Goal: Information Seeking & Learning: Find specific fact

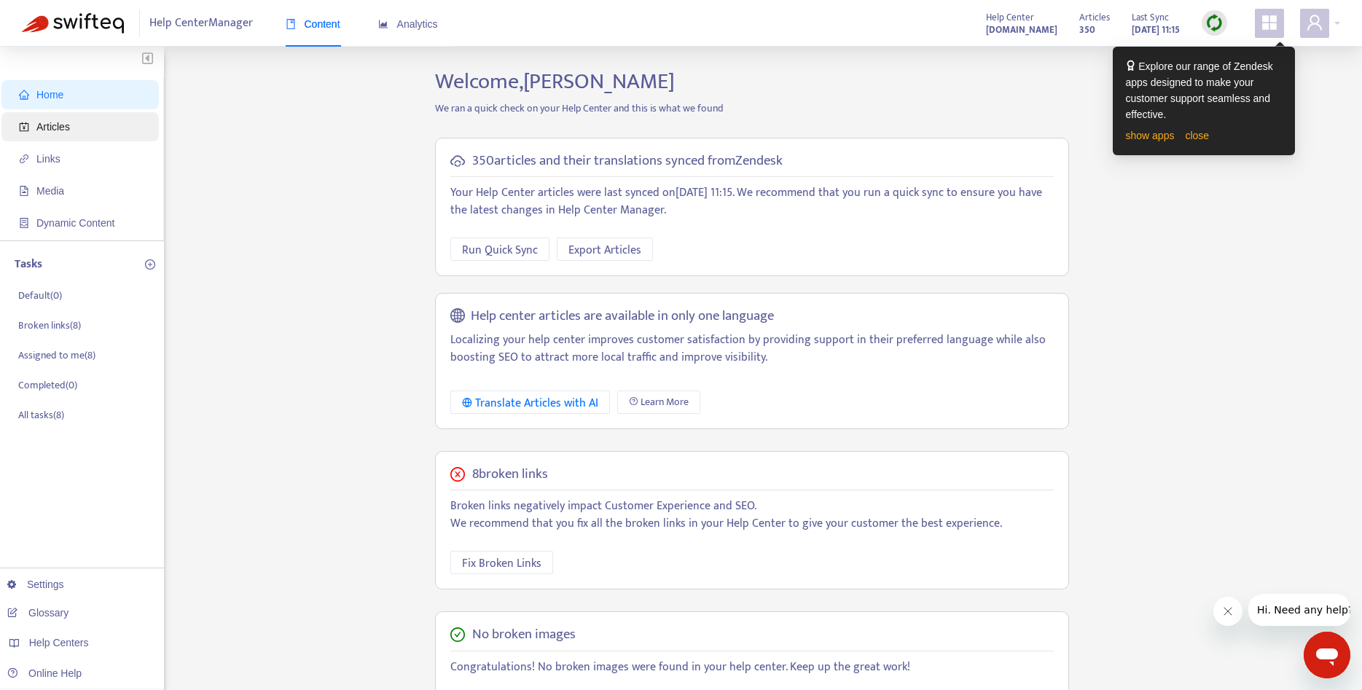
click at [84, 132] on span "Articles" at bounding box center [83, 126] width 128 height 29
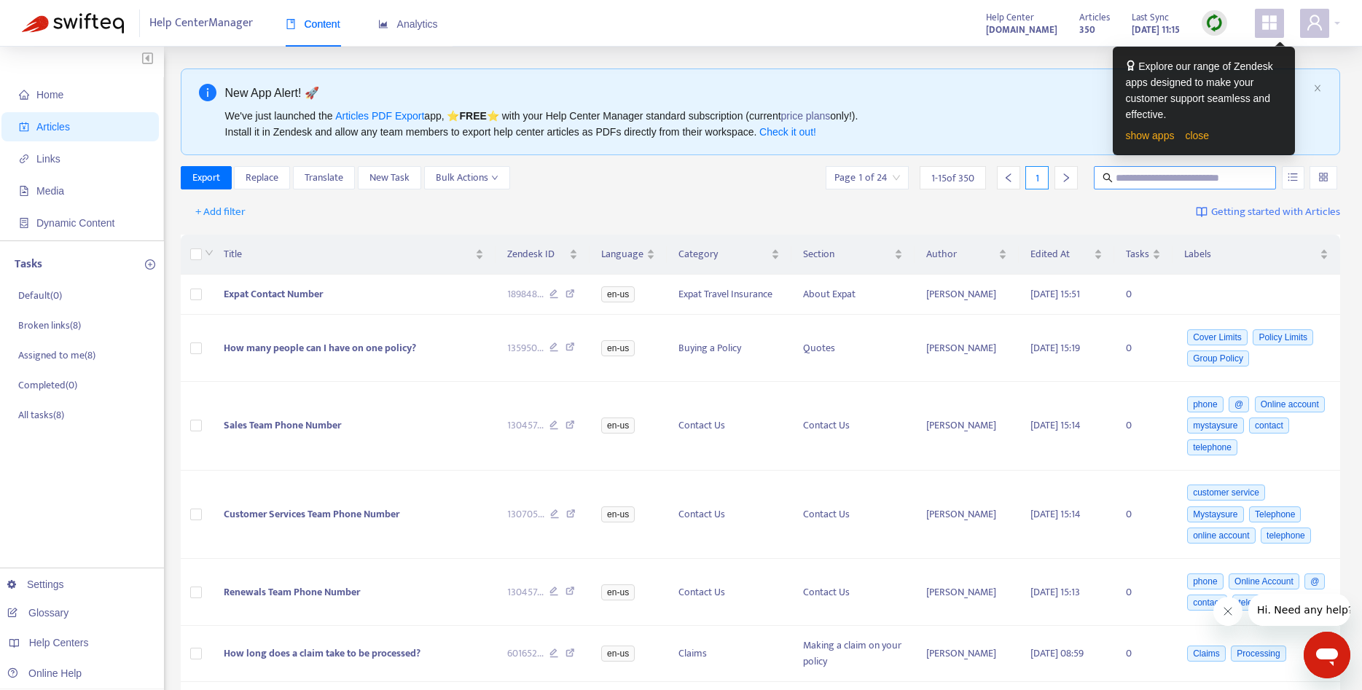
click at [1198, 177] on input "text" at bounding box center [1185, 178] width 140 height 16
click at [1166, 179] on input "text" at bounding box center [1185, 178] width 140 height 16
type input "*****"
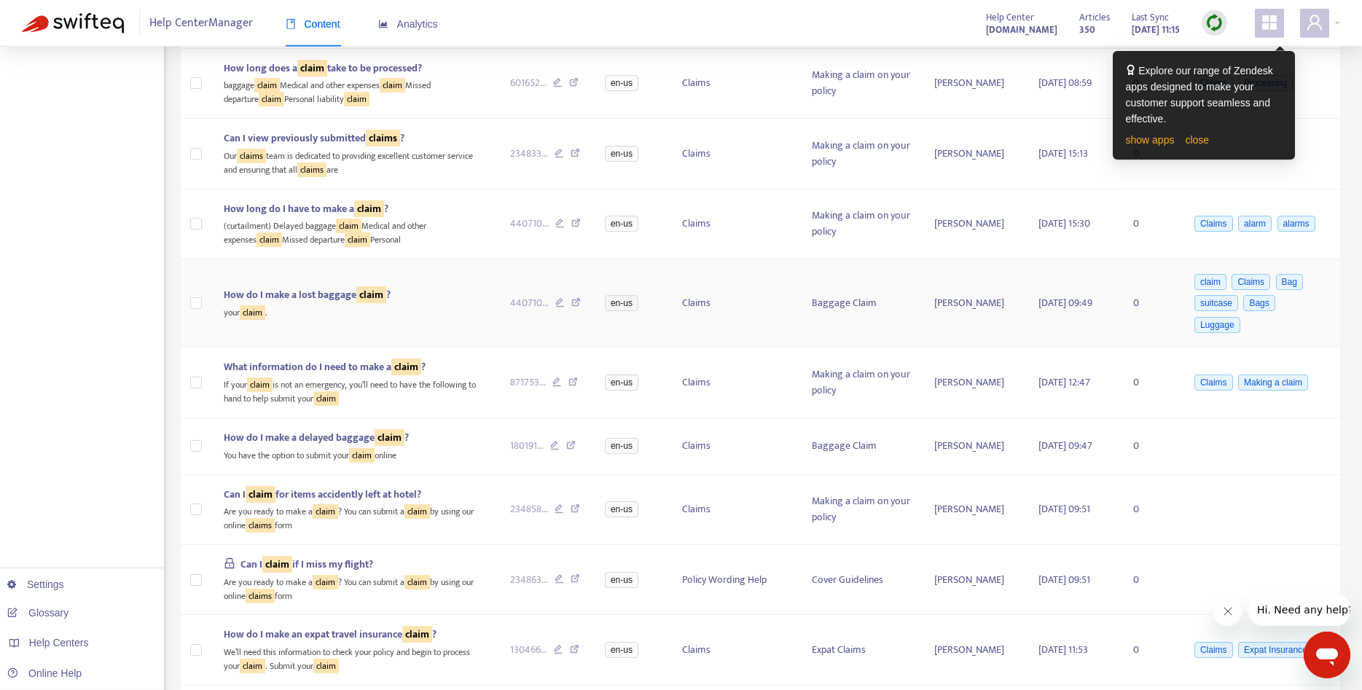
scroll to position [446, 0]
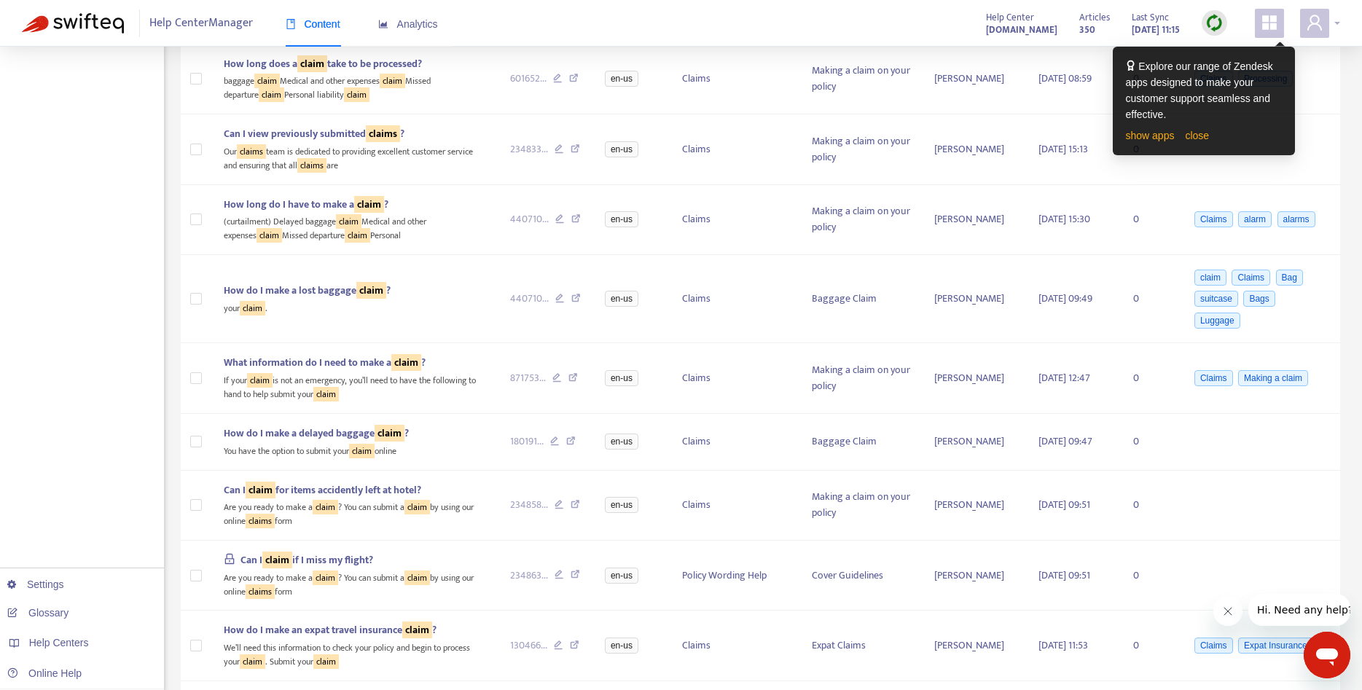
click at [1336, 20] on div at bounding box center [1320, 23] width 40 height 29
click at [1188, 141] on link "close" at bounding box center [1197, 136] width 24 height 12
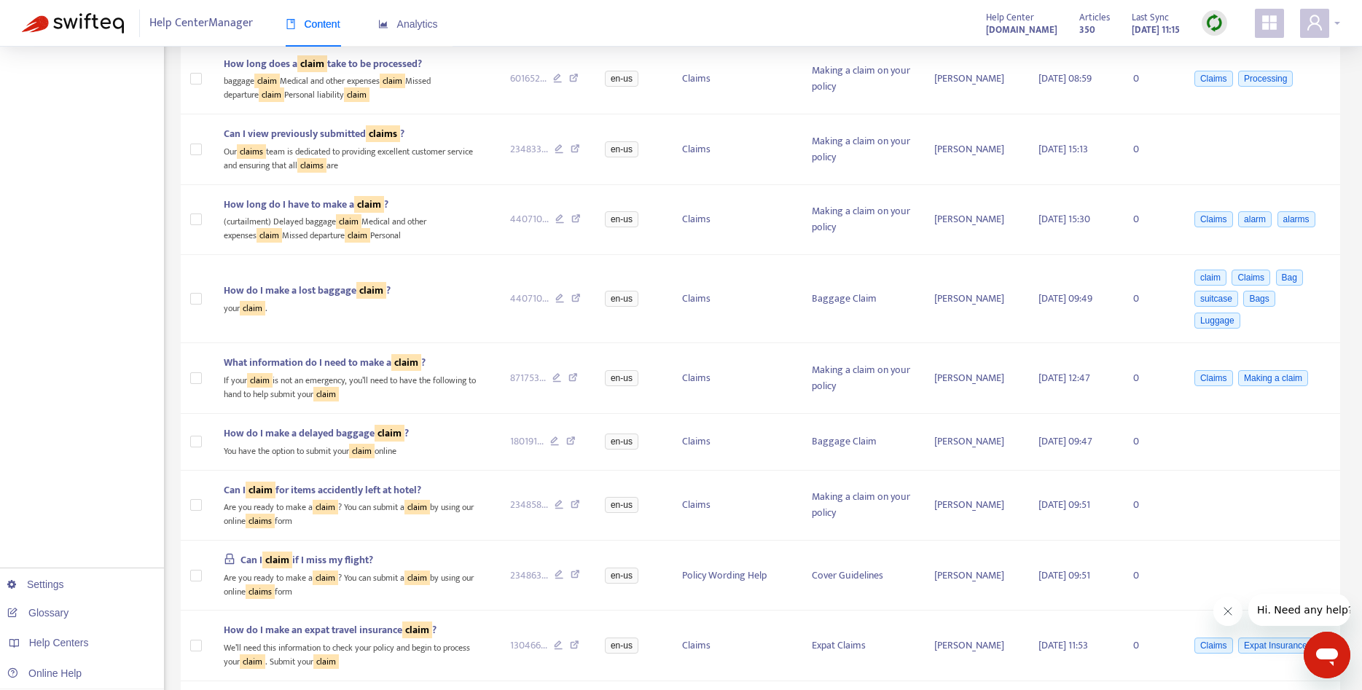
click at [1337, 20] on div at bounding box center [1320, 23] width 40 height 29
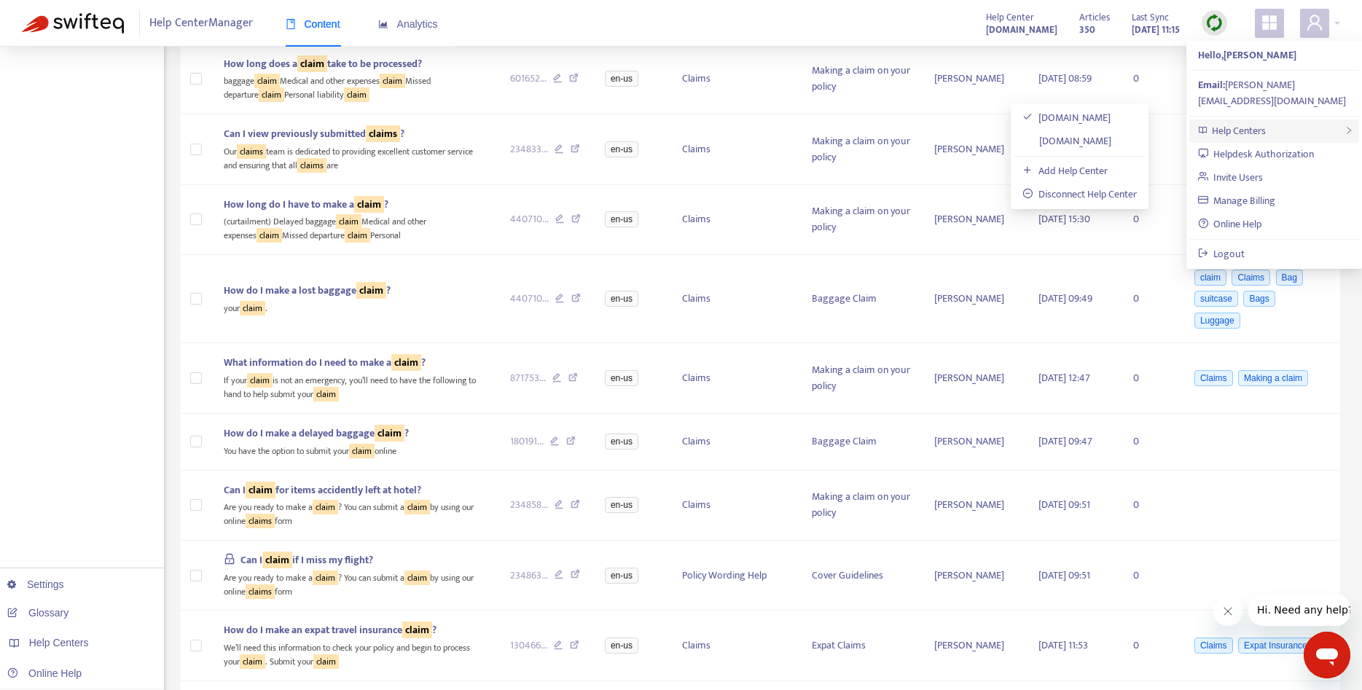
click at [1278, 119] on div "Help Centers" at bounding box center [1274, 130] width 170 height 23
click at [1071, 140] on link "[DOMAIN_NAME]" at bounding box center [1066, 141] width 89 height 17
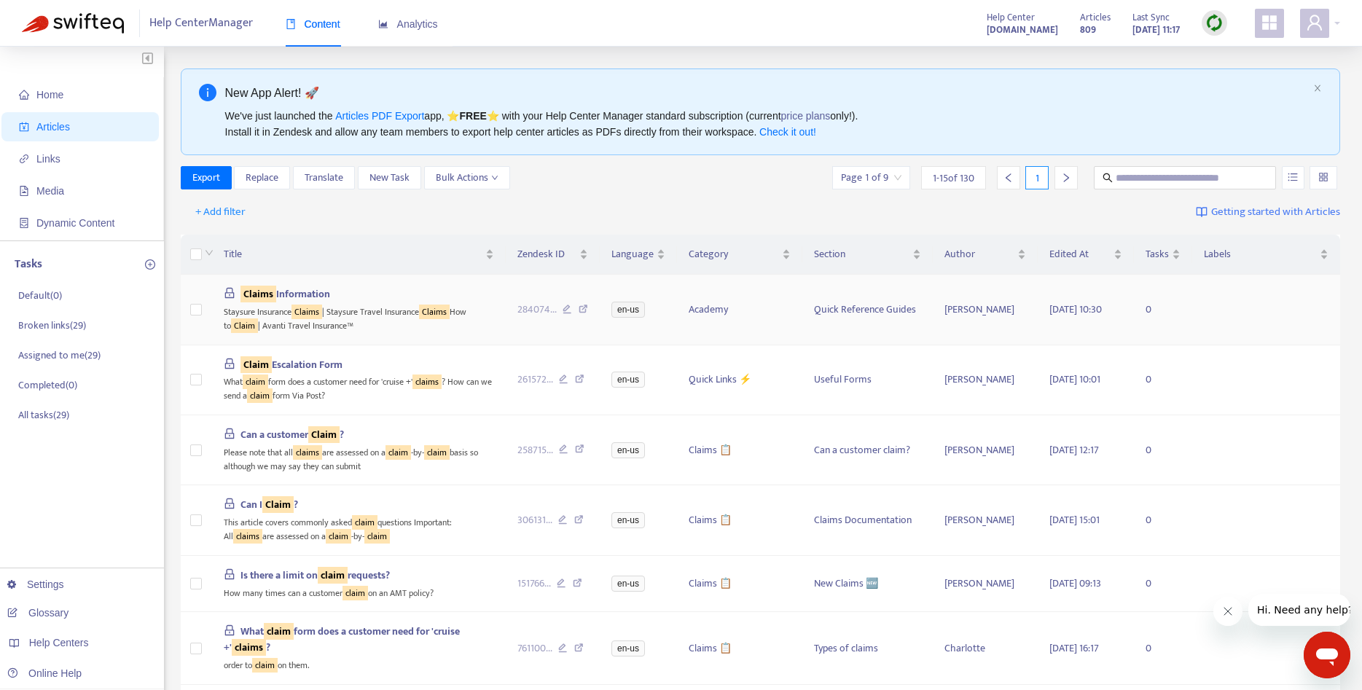
click at [320, 298] on span "Claims Information" at bounding box center [285, 294] width 90 height 17
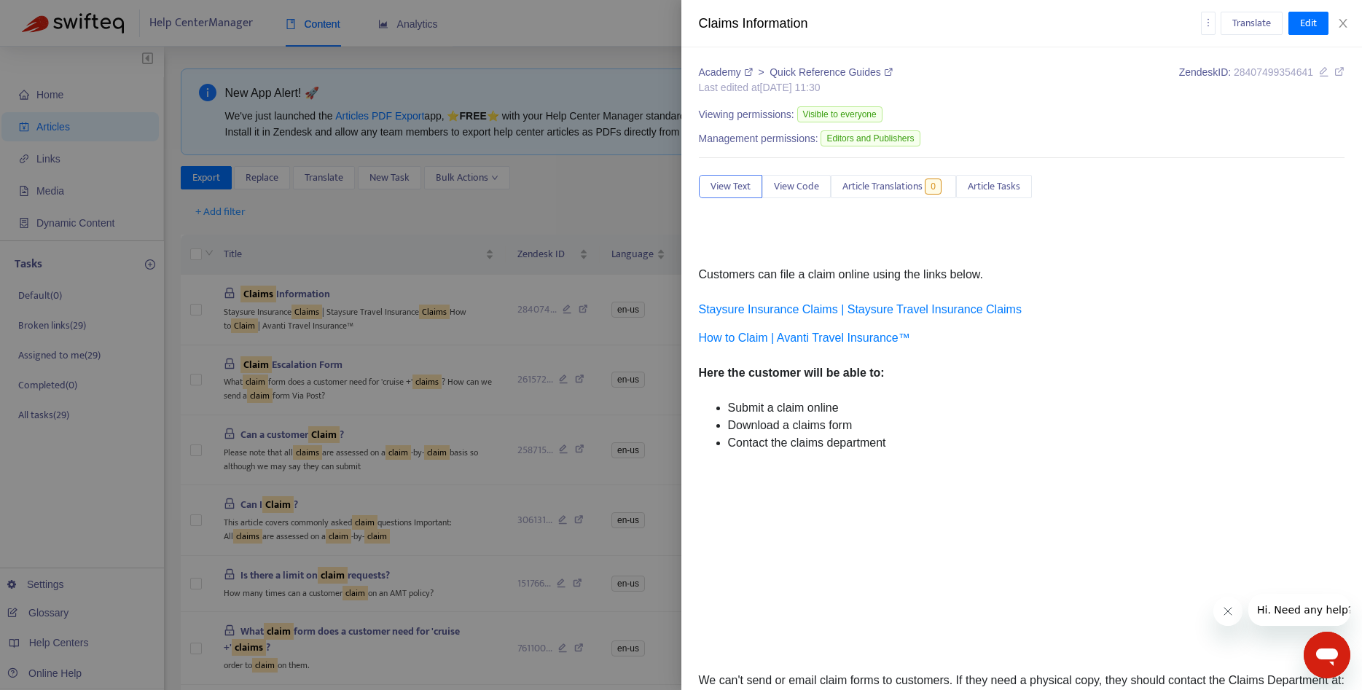
scroll to position [103, 0]
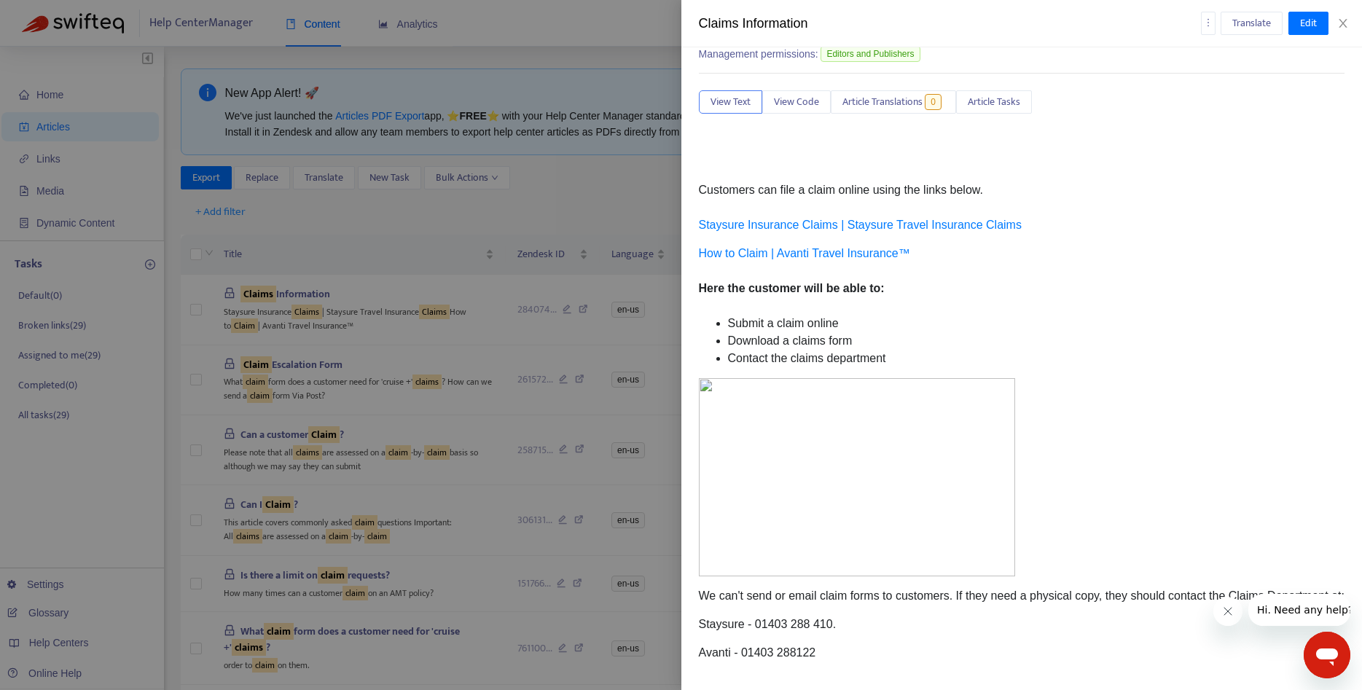
click at [625, 285] on div at bounding box center [681, 345] width 1362 height 690
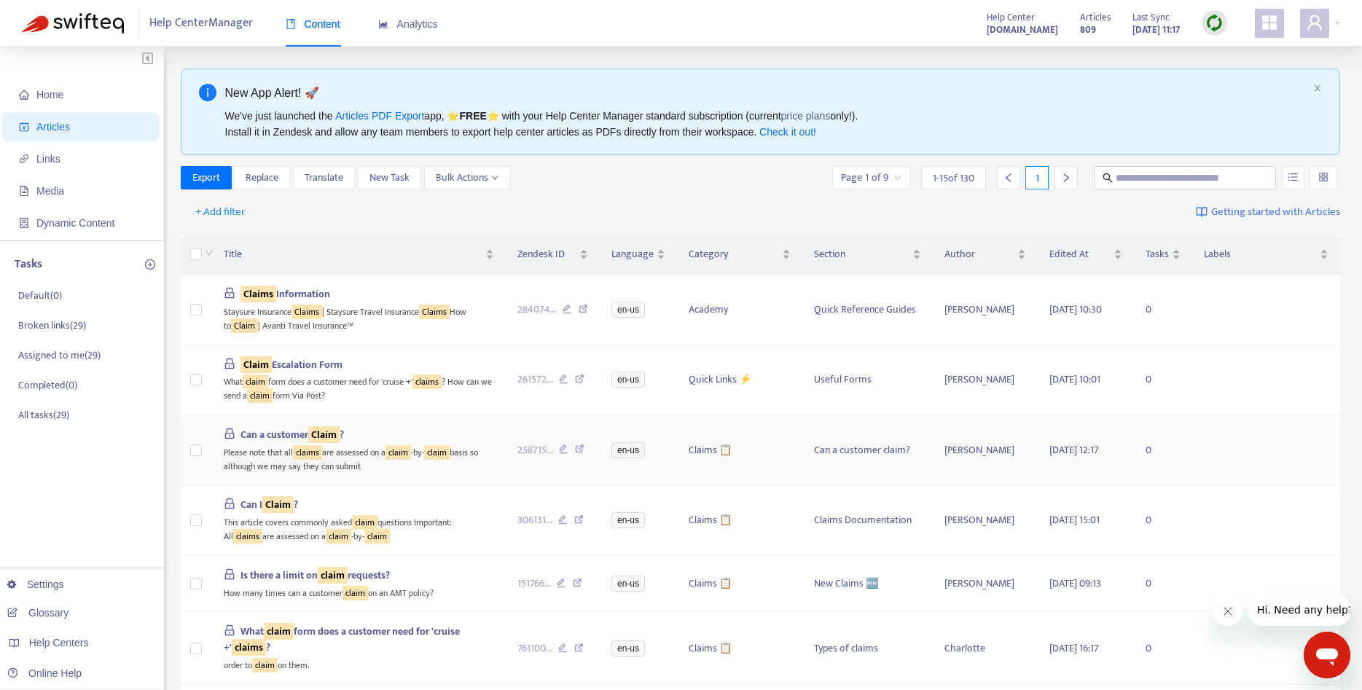
click at [376, 439] on div "Can a customer Claim ?" at bounding box center [359, 435] width 270 height 16
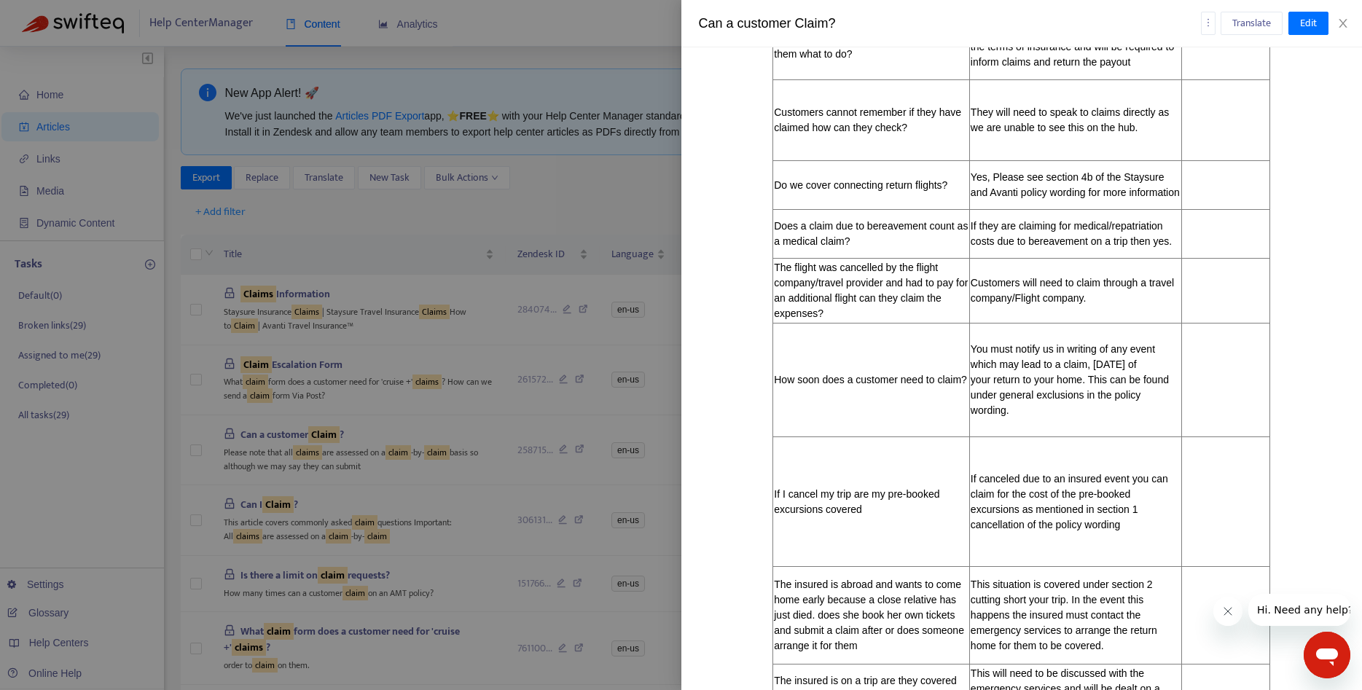
scroll to position [1495, 0]
click at [562, 372] on div at bounding box center [681, 345] width 1362 height 690
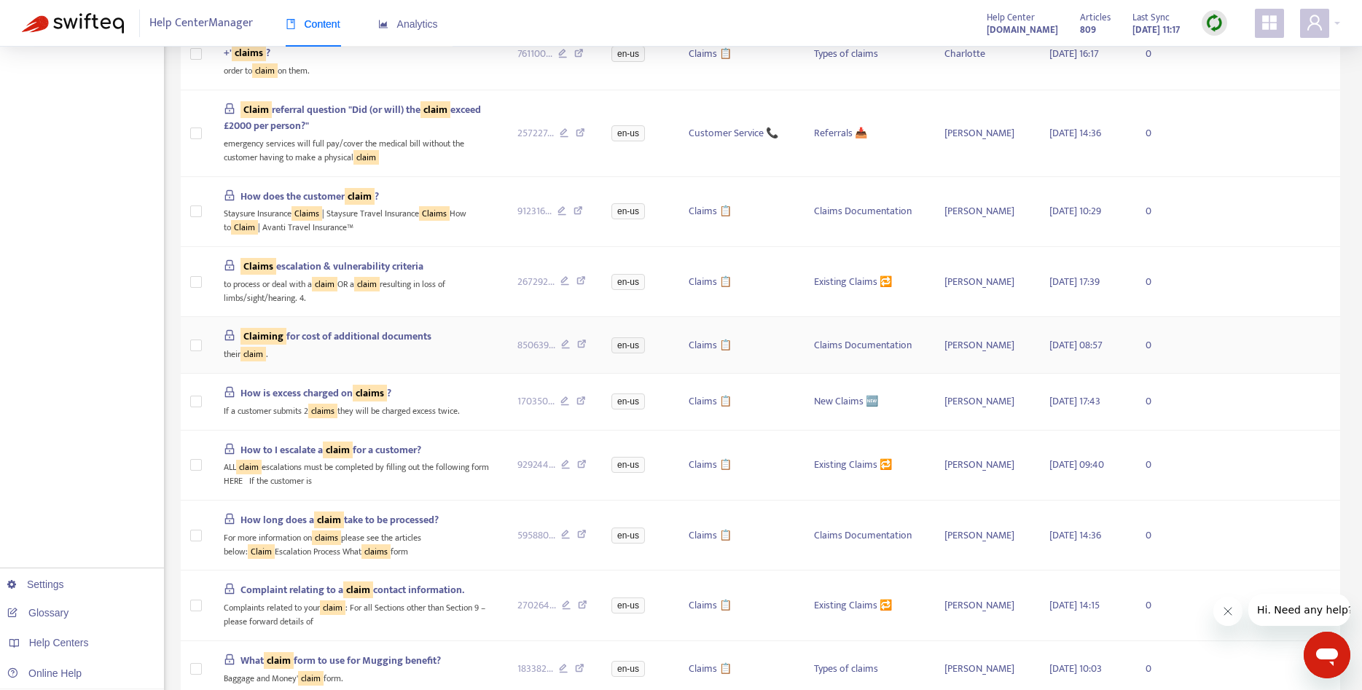
scroll to position [684, 0]
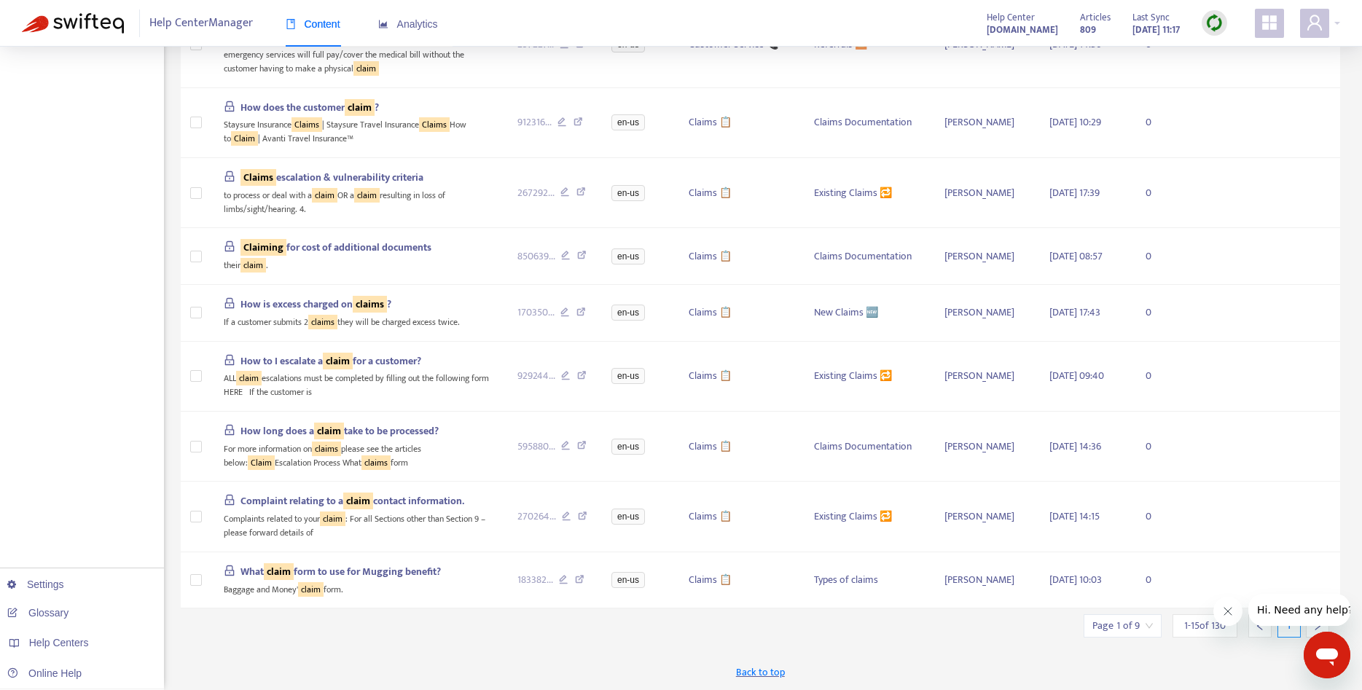
drag, startPoint x: 1224, startPoint y: 616, endPoint x: 2457, endPoint y: 1233, distance: 1378.2
click at [1224, 616] on icon "Close message from company" at bounding box center [1227, 611] width 12 height 12
click at [1313, 620] on div at bounding box center [1317, 625] width 23 height 23
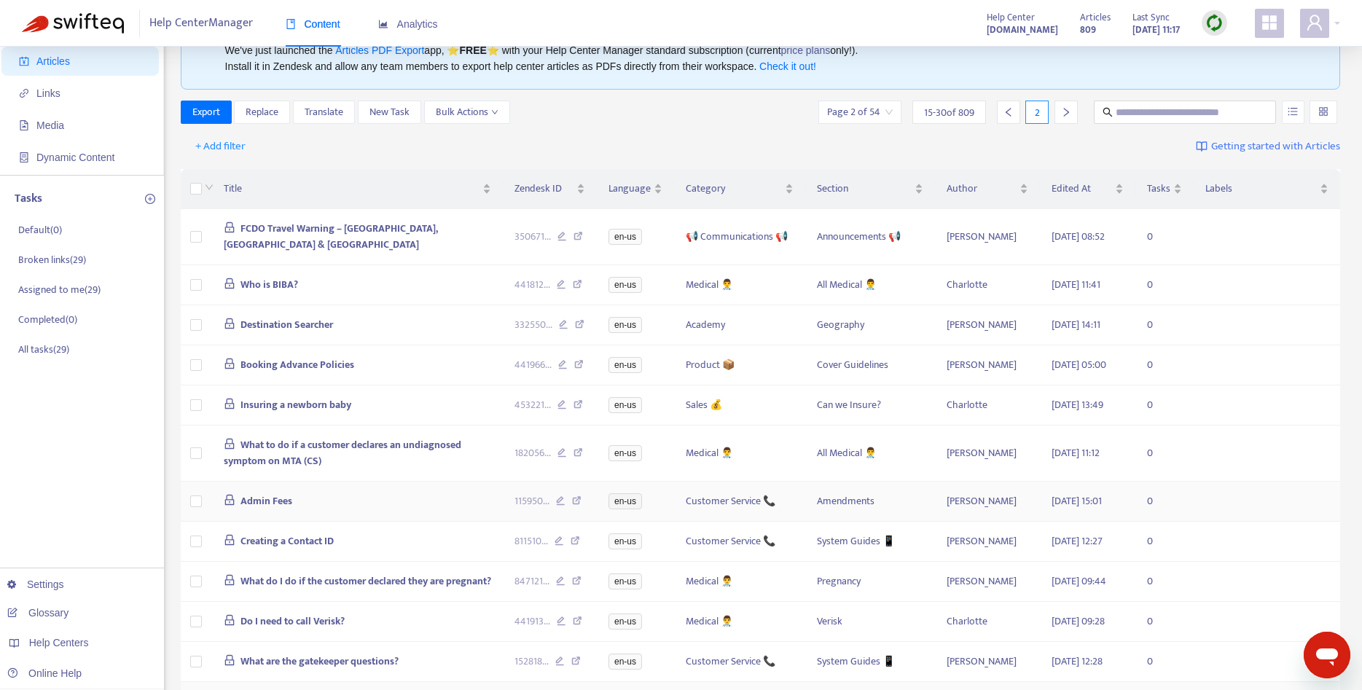
scroll to position [44, 0]
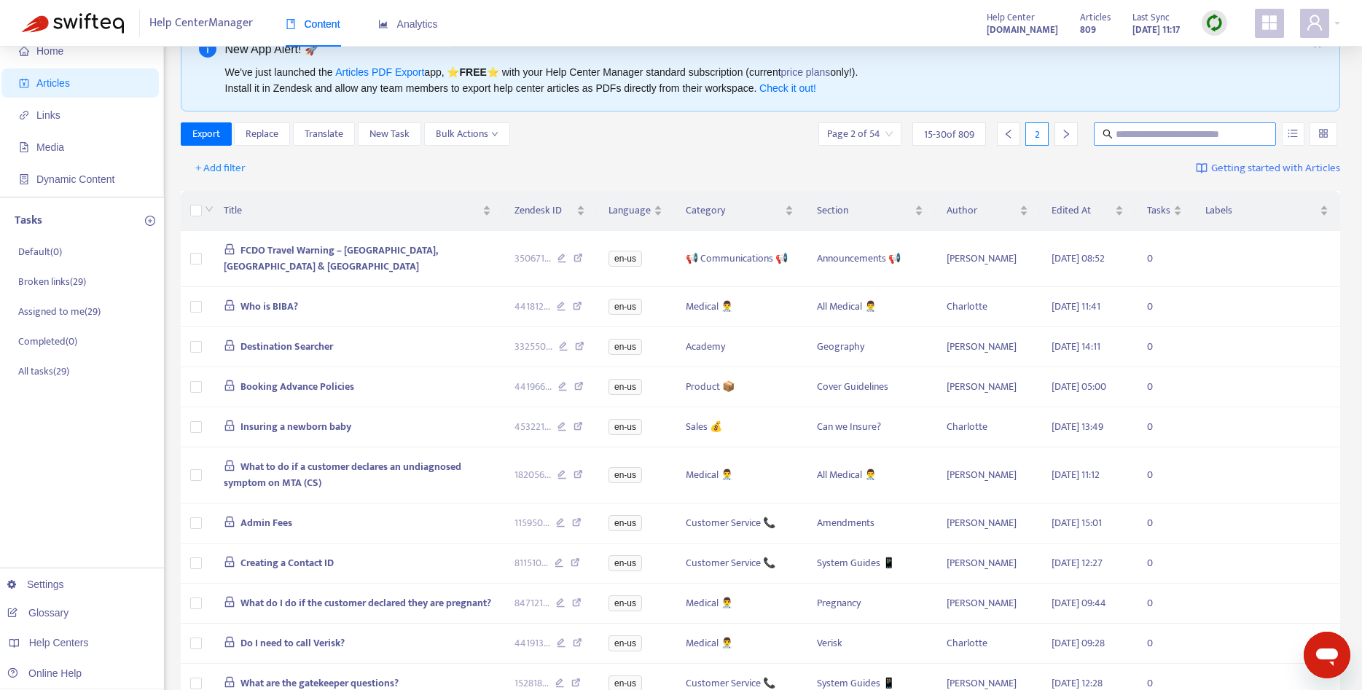
click at [1150, 134] on input "text" at bounding box center [1185, 134] width 140 height 16
type input "******"
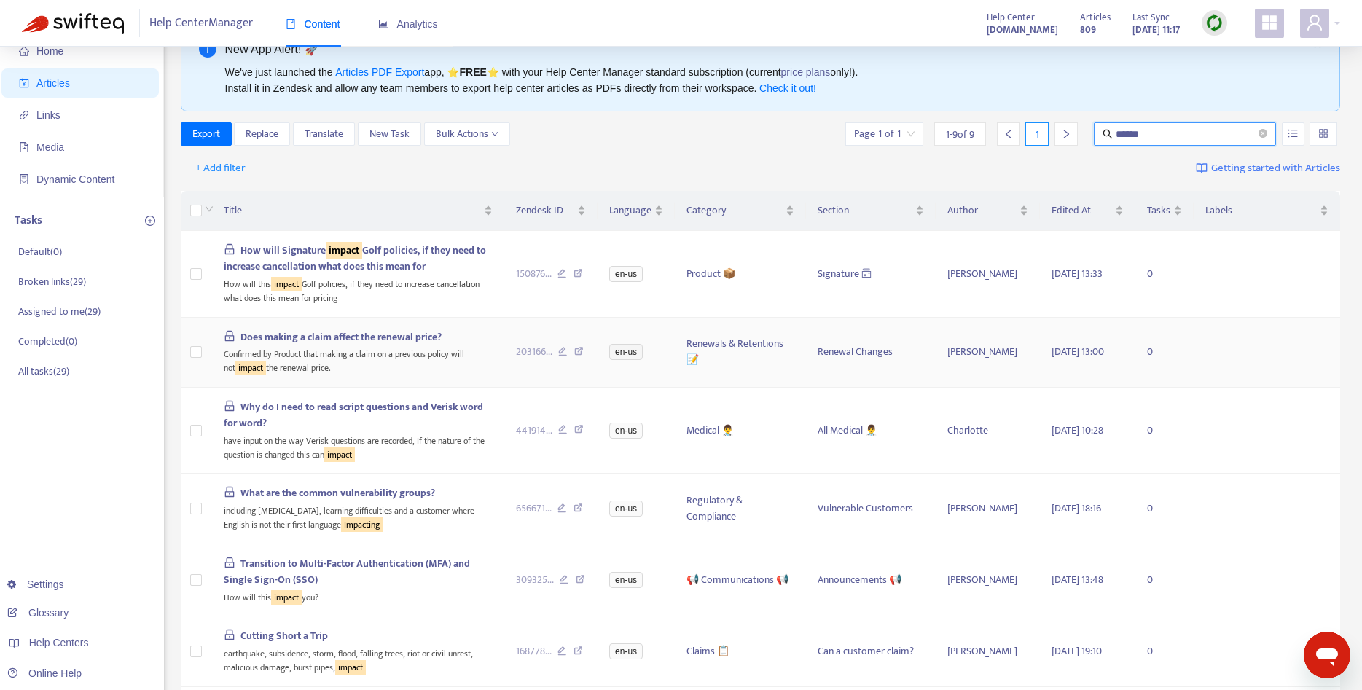
click at [349, 358] on div "Confirmed by Product that making a claim on a previous policy will not impact t…" at bounding box center [358, 360] width 269 height 30
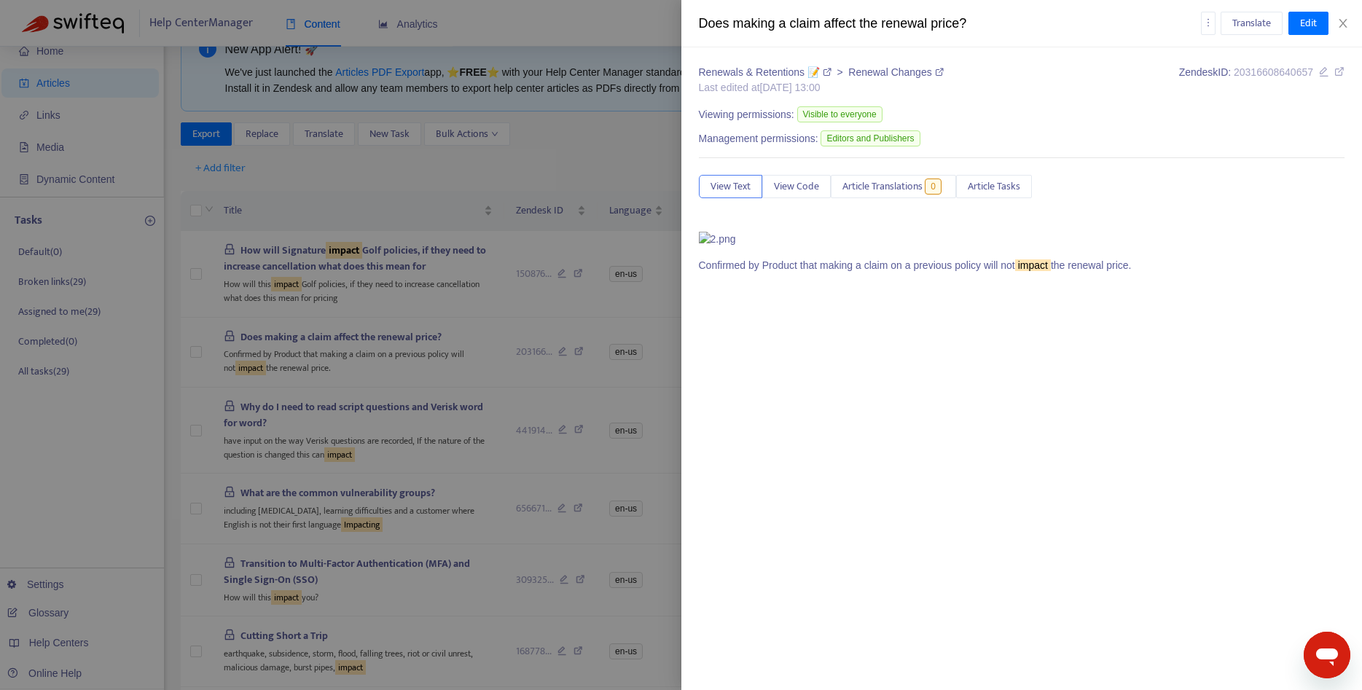
click at [573, 405] on div at bounding box center [681, 345] width 1362 height 690
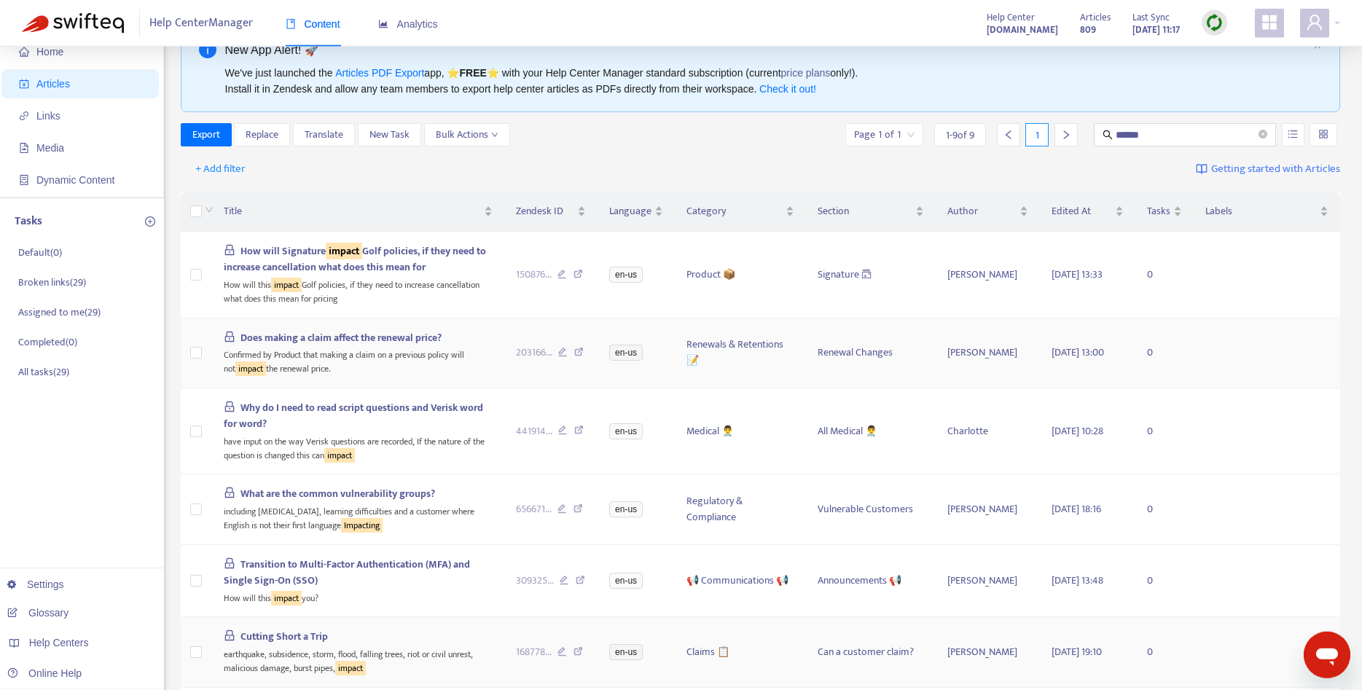
scroll to position [0, 0]
